Goal: Task Accomplishment & Management: Manage account settings

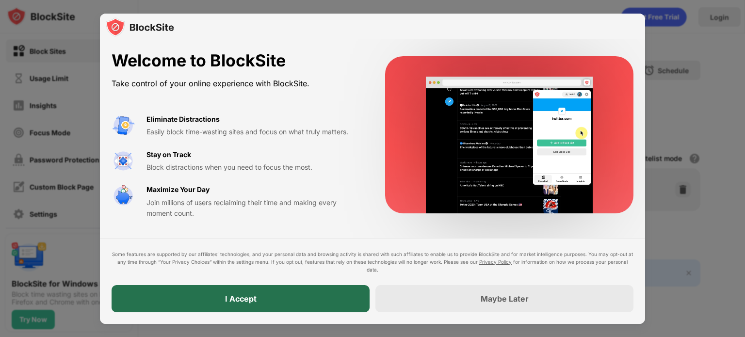
click at [286, 298] on div "I Accept" at bounding box center [241, 298] width 258 height 27
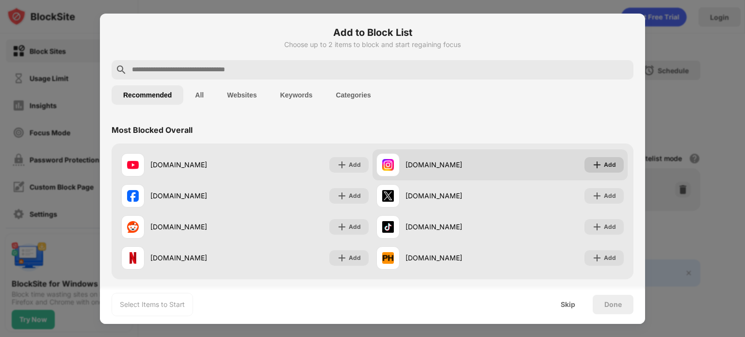
click at [604, 168] on div "Add" at bounding box center [610, 165] width 12 height 10
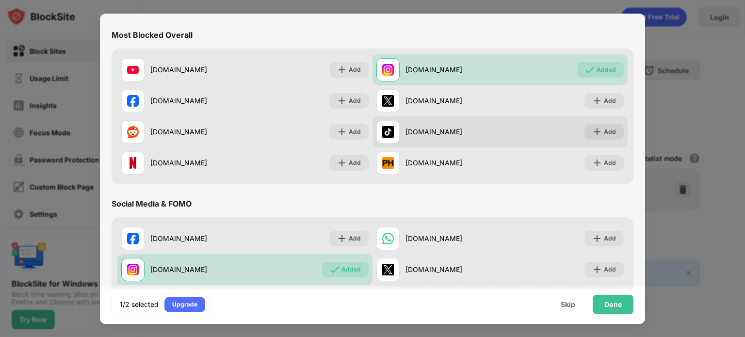
scroll to position [96, 0]
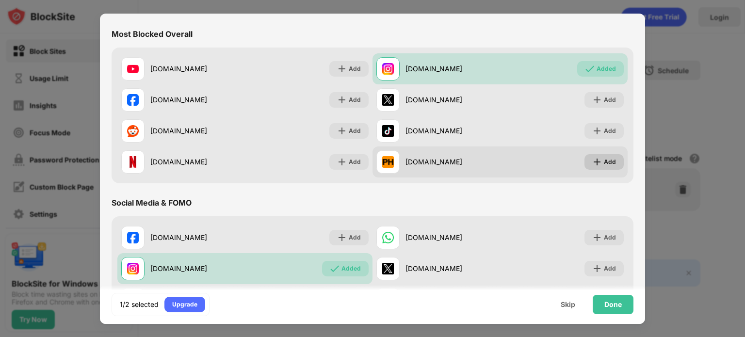
click at [604, 159] on div "Add" at bounding box center [610, 162] width 12 height 10
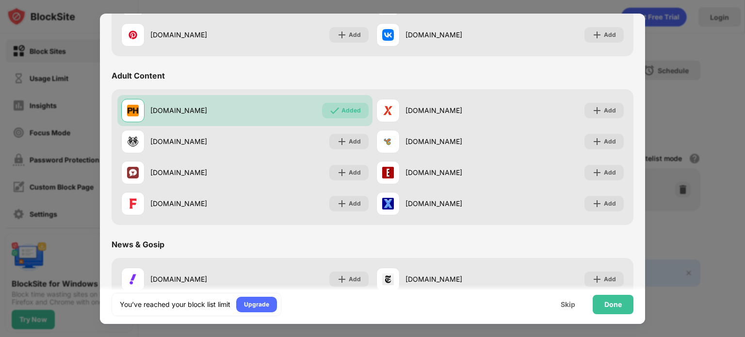
scroll to position [395, 0]
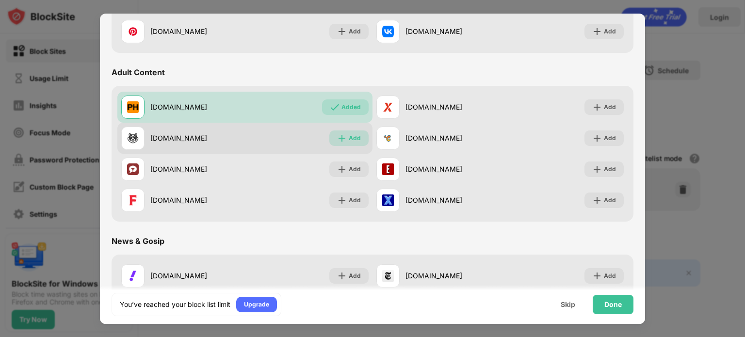
click at [352, 141] on div "Add" at bounding box center [355, 138] width 12 height 10
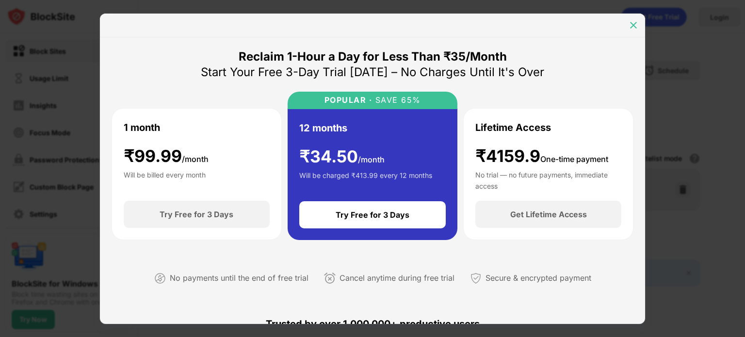
click at [639, 25] on div at bounding box center [634, 25] width 16 height 16
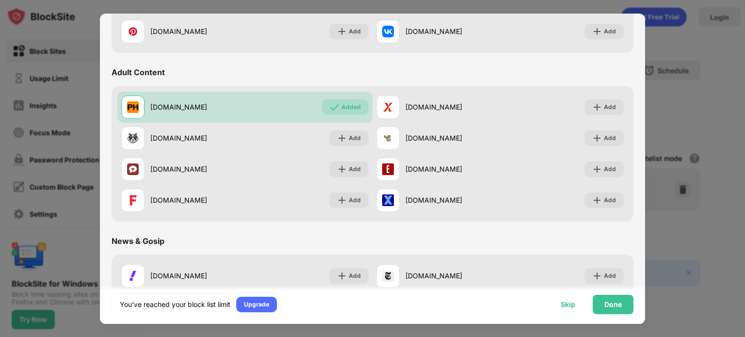
click at [561, 309] on div "Skip" at bounding box center [568, 304] width 38 height 19
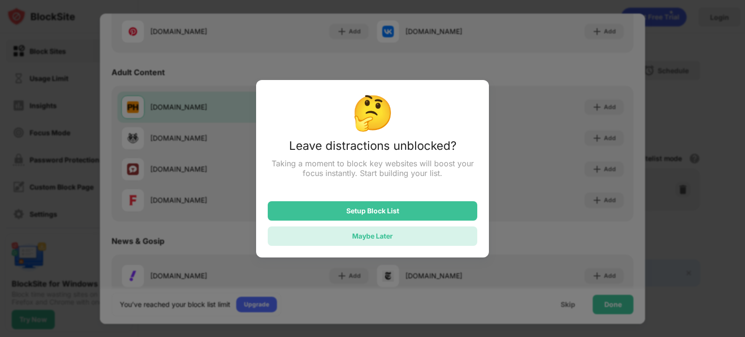
click at [393, 235] on div "Maybe Later" at bounding box center [372, 235] width 209 height 19
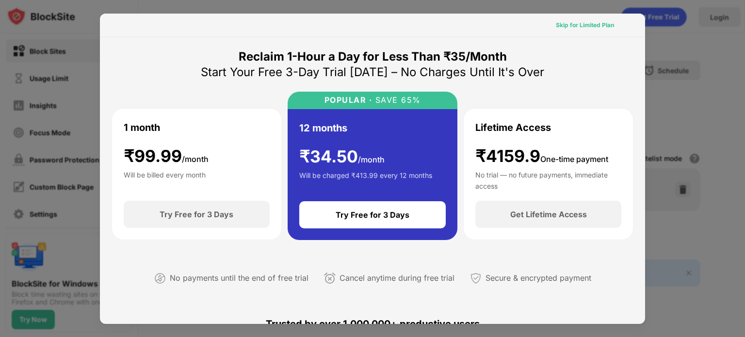
click at [600, 25] on div "Skip for Limited Plan" at bounding box center [585, 25] width 58 height 10
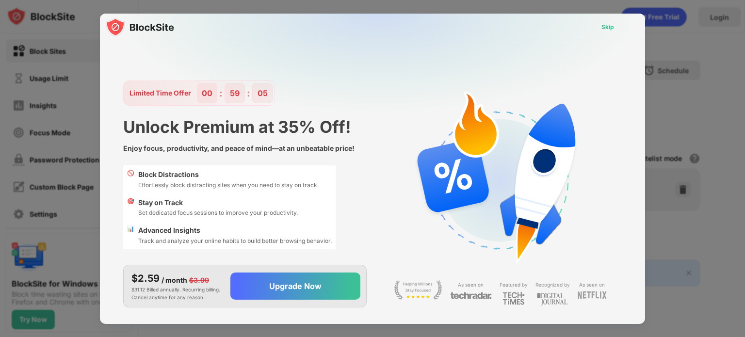
click at [614, 21] on div "Skip" at bounding box center [608, 27] width 28 height 16
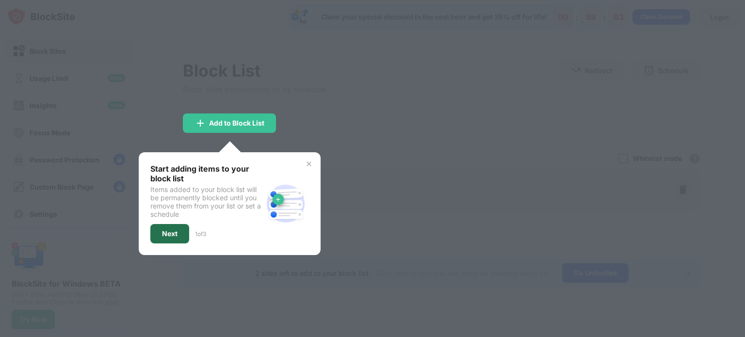
click at [175, 230] on div "Next" at bounding box center [170, 234] width 16 height 8
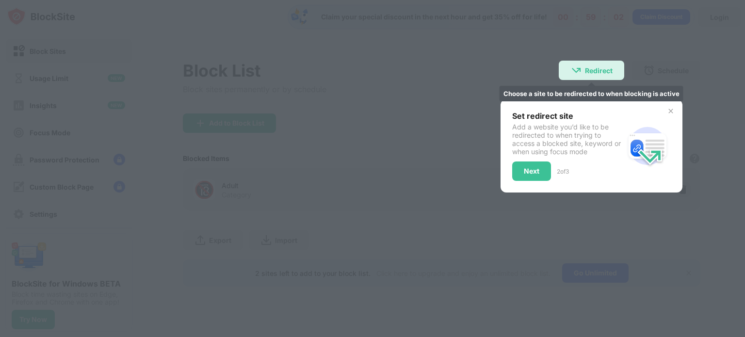
click at [598, 73] on div "Redirect" at bounding box center [599, 70] width 28 height 8
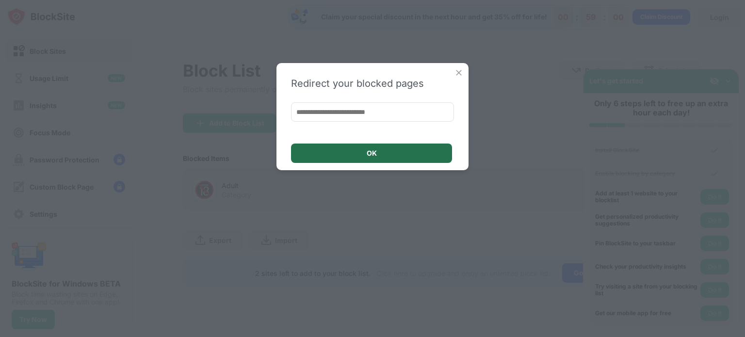
click at [362, 158] on div "OK" at bounding box center [371, 153] width 161 height 19
click at [400, 153] on div "OK" at bounding box center [371, 153] width 161 height 19
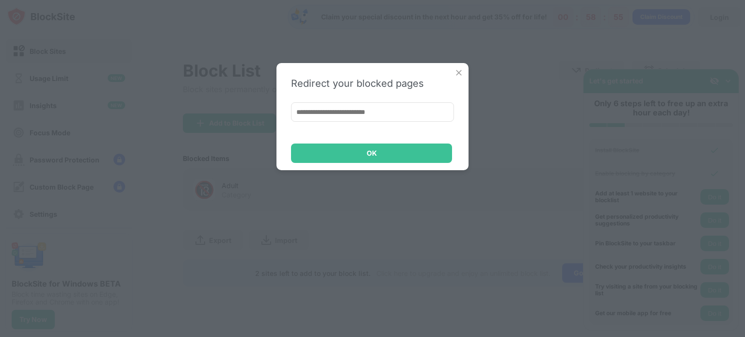
click at [460, 69] on img at bounding box center [459, 73] width 10 height 10
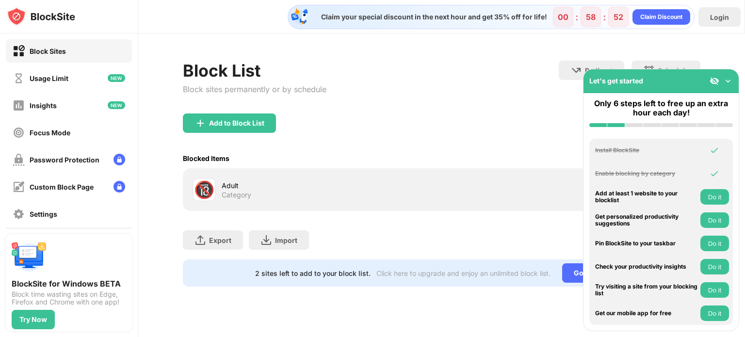
click at [232, 199] on div "🔞 Adult Category" at bounding box center [317, 189] width 249 height 23
click at [82, 69] on div "Usage Limit" at bounding box center [69, 77] width 126 height 23
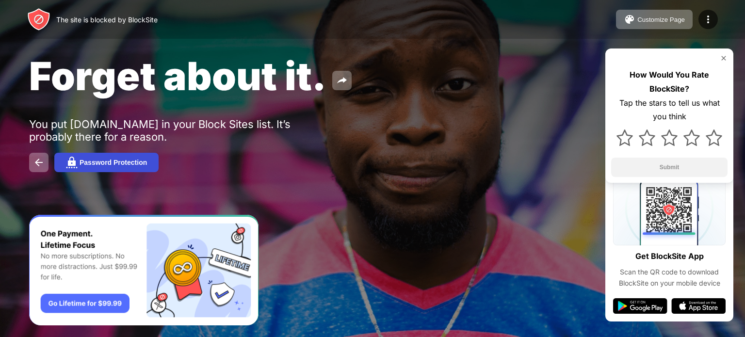
click at [134, 162] on div "Password Protection" at bounding box center [113, 163] width 67 height 8
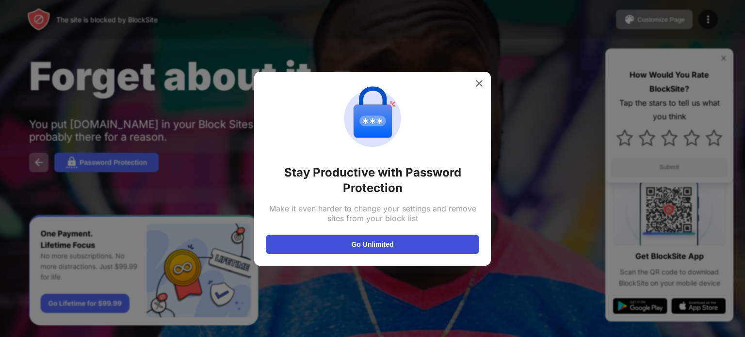
click at [357, 246] on button "Go Unlimited" at bounding box center [372, 244] width 213 height 19
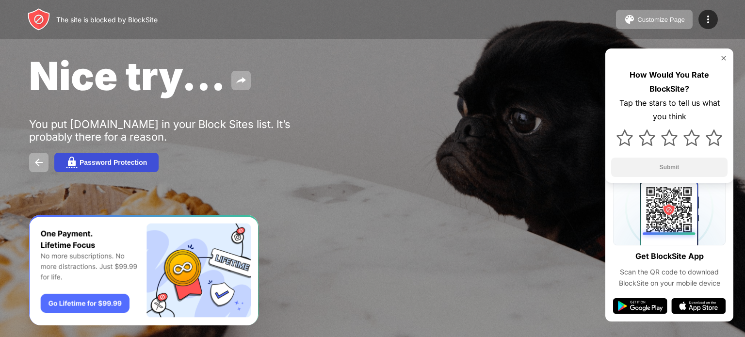
click at [119, 164] on div "Password Protection" at bounding box center [113, 163] width 67 height 8
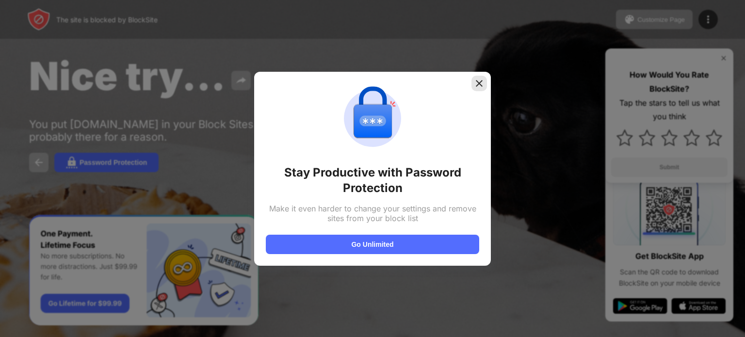
click at [478, 89] on div at bounding box center [479, 84] width 16 height 16
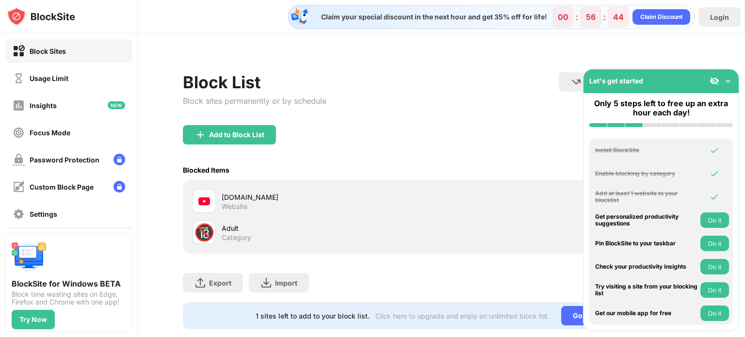
click at [729, 80] on img at bounding box center [728, 81] width 10 height 10
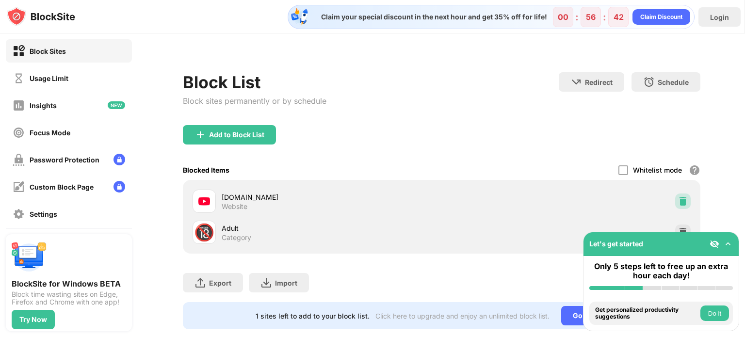
click at [678, 199] on img at bounding box center [683, 201] width 10 height 10
